Goal: Task Accomplishment & Management: Use online tool/utility

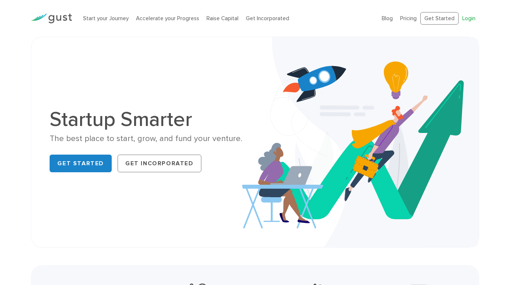
click at [468, 17] on link "Login" at bounding box center [469, 18] width 13 height 7
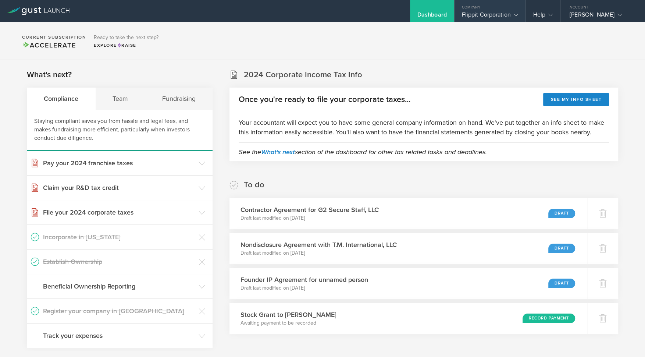
click at [477, 13] on div "Flippit Corporation" at bounding box center [490, 16] width 56 height 11
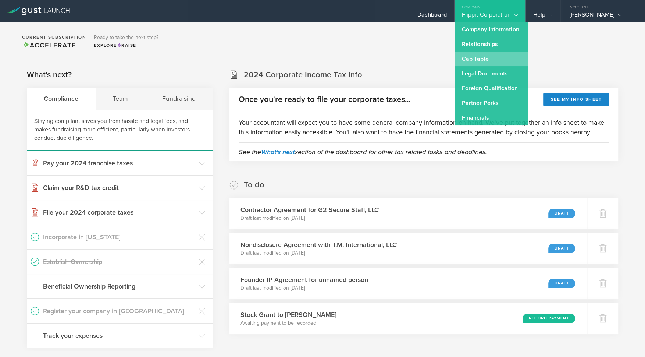
click at [470, 58] on link "Cap Table" at bounding box center [492, 58] width 74 height 15
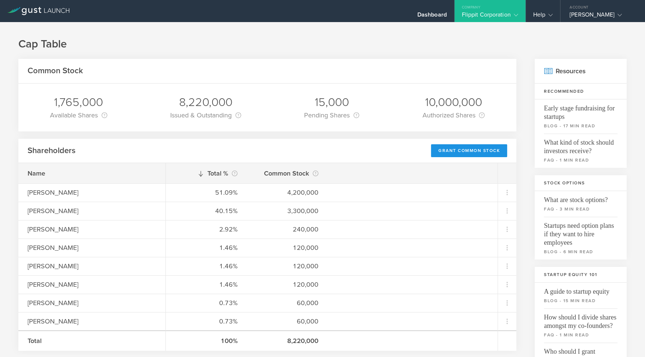
click at [452, 150] on div "Grant Common Stock" at bounding box center [469, 150] width 76 height 13
